Goal: Task Accomplishment & Management: Complete application form

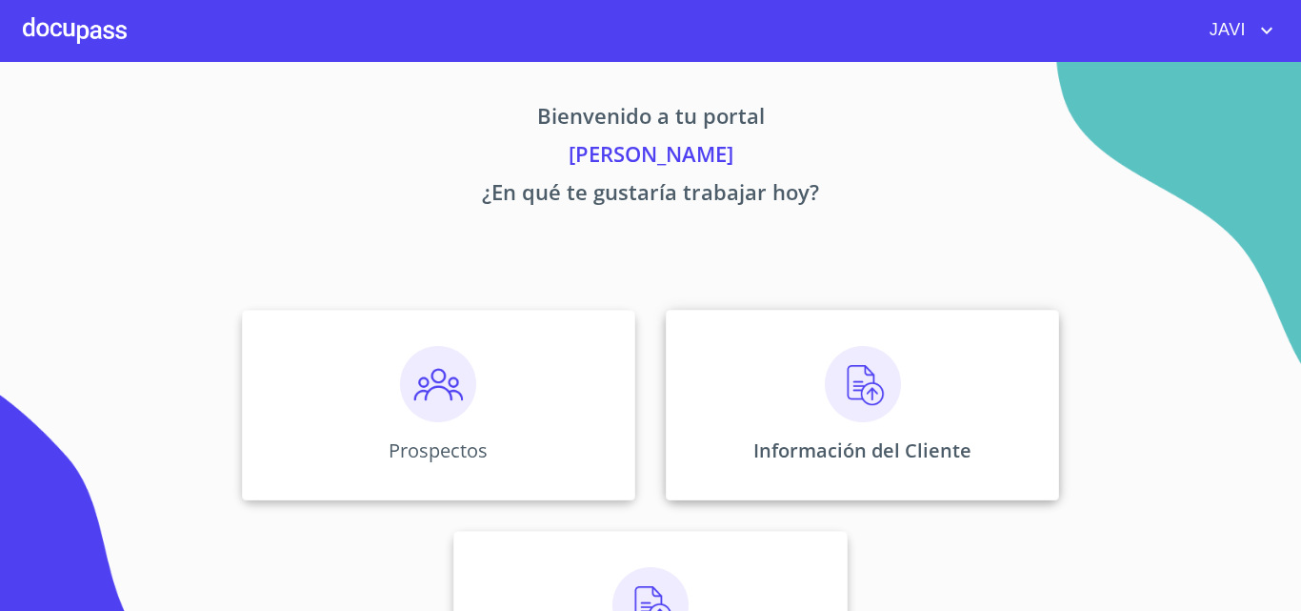
click at [840, 390] on img at bounding box center [863, 384] width 76 height 76
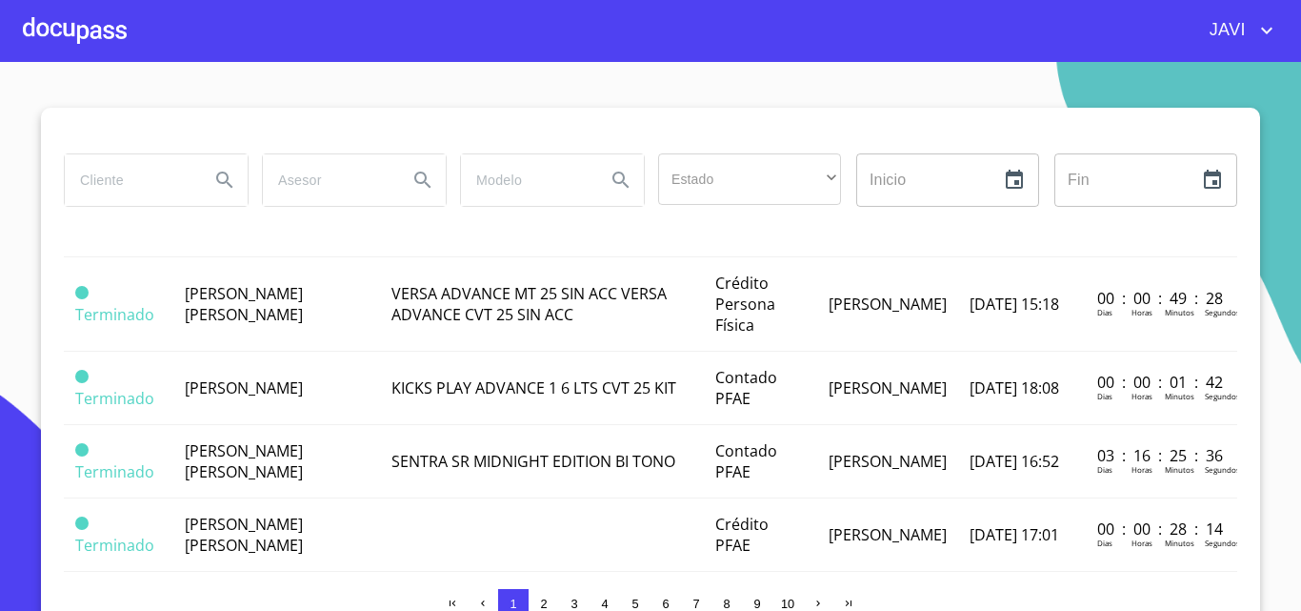
scroll to position [1143, 0]
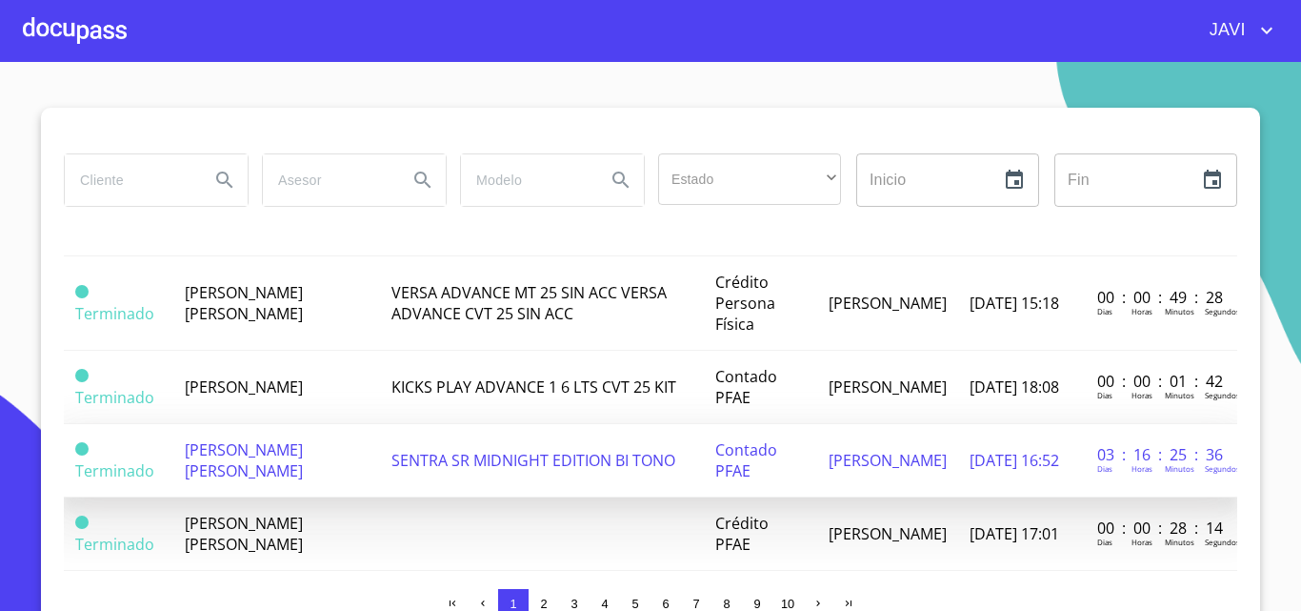
click at [250, 439] on span "[PERSON_NAME] [PERSON_NAME]" at bounding box center [244, 460] width 118 height 42
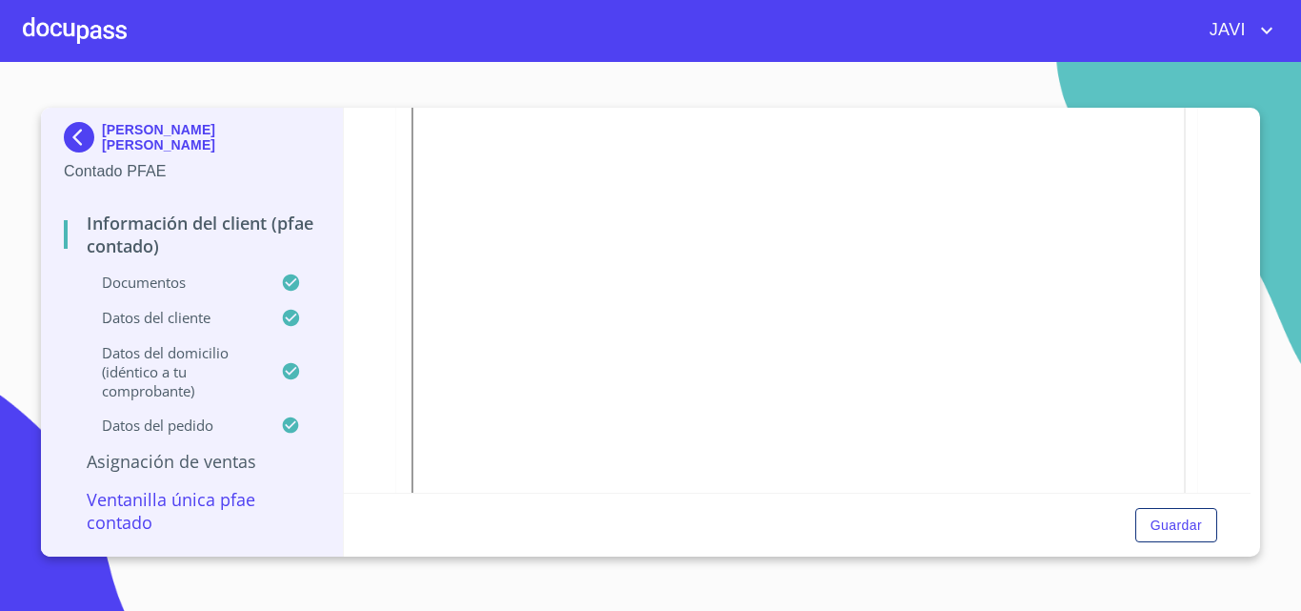
scroll to position [476, 0]
click at [1178, 515] on span "Guardar" at bounding box center [1176, 525] width 51 height 24
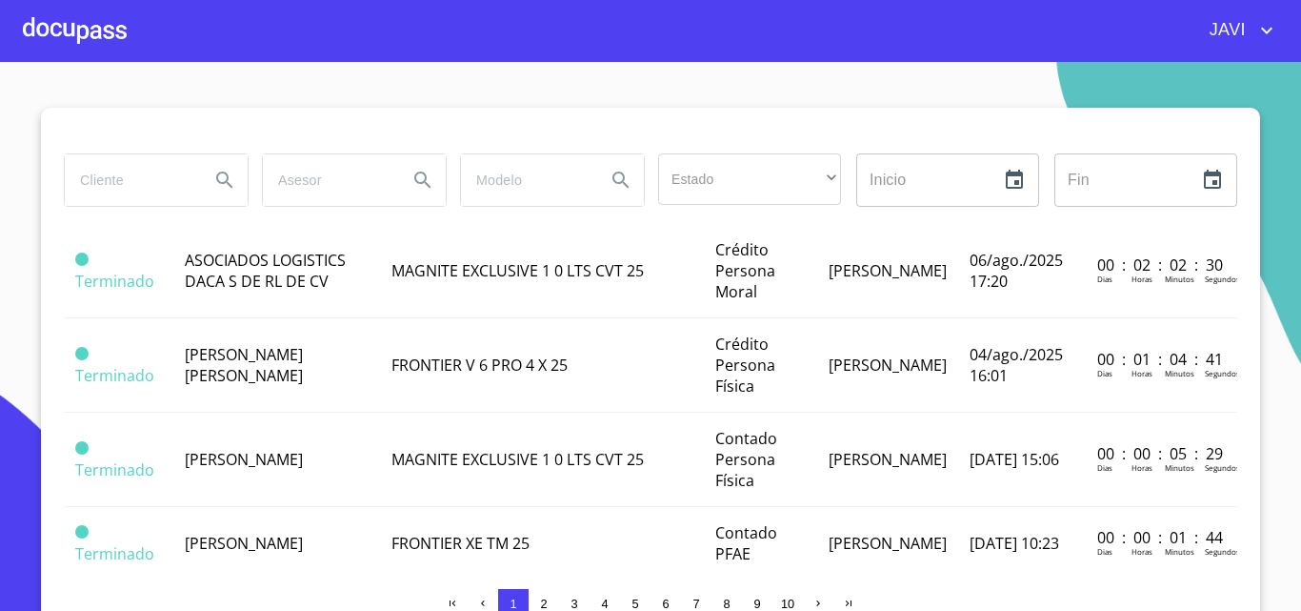
scroll to position [476, 0]
